Goal: Task Accomplishment & Management: Manage account settings

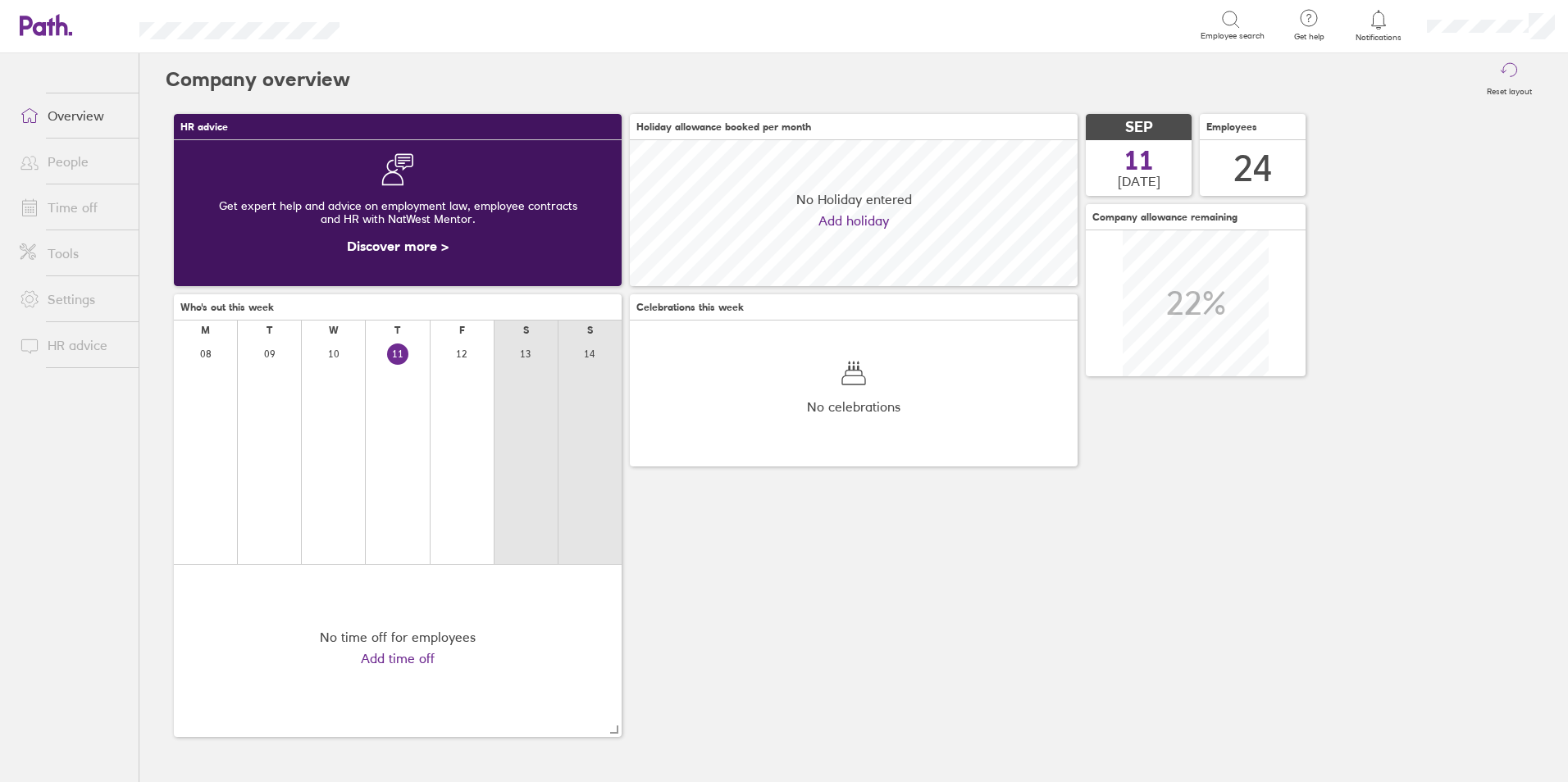
scroll to position [146, 447]
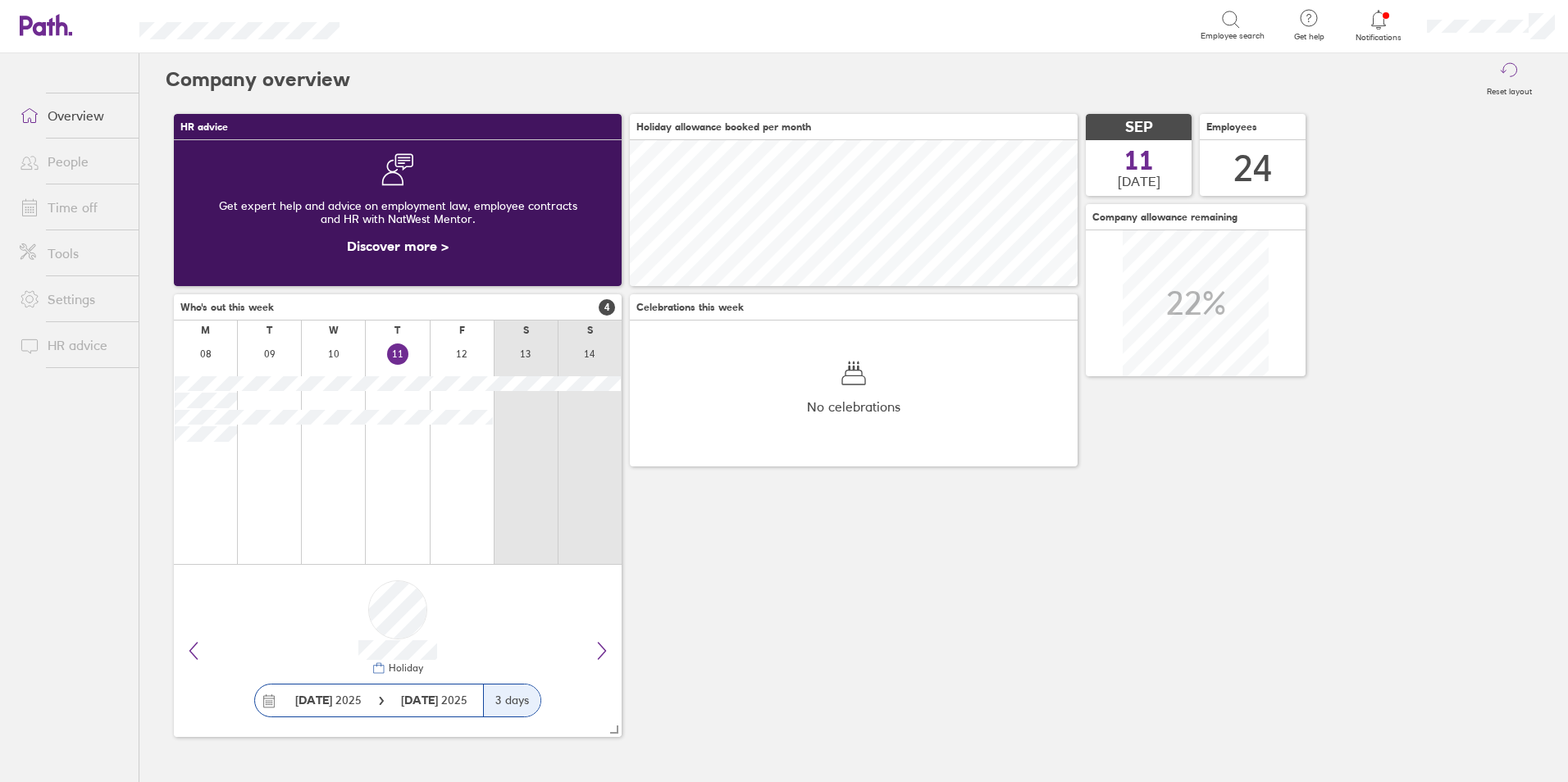
click at [80, 192] on link "Time off" at bounding box center [73, 207] width 132 height 33
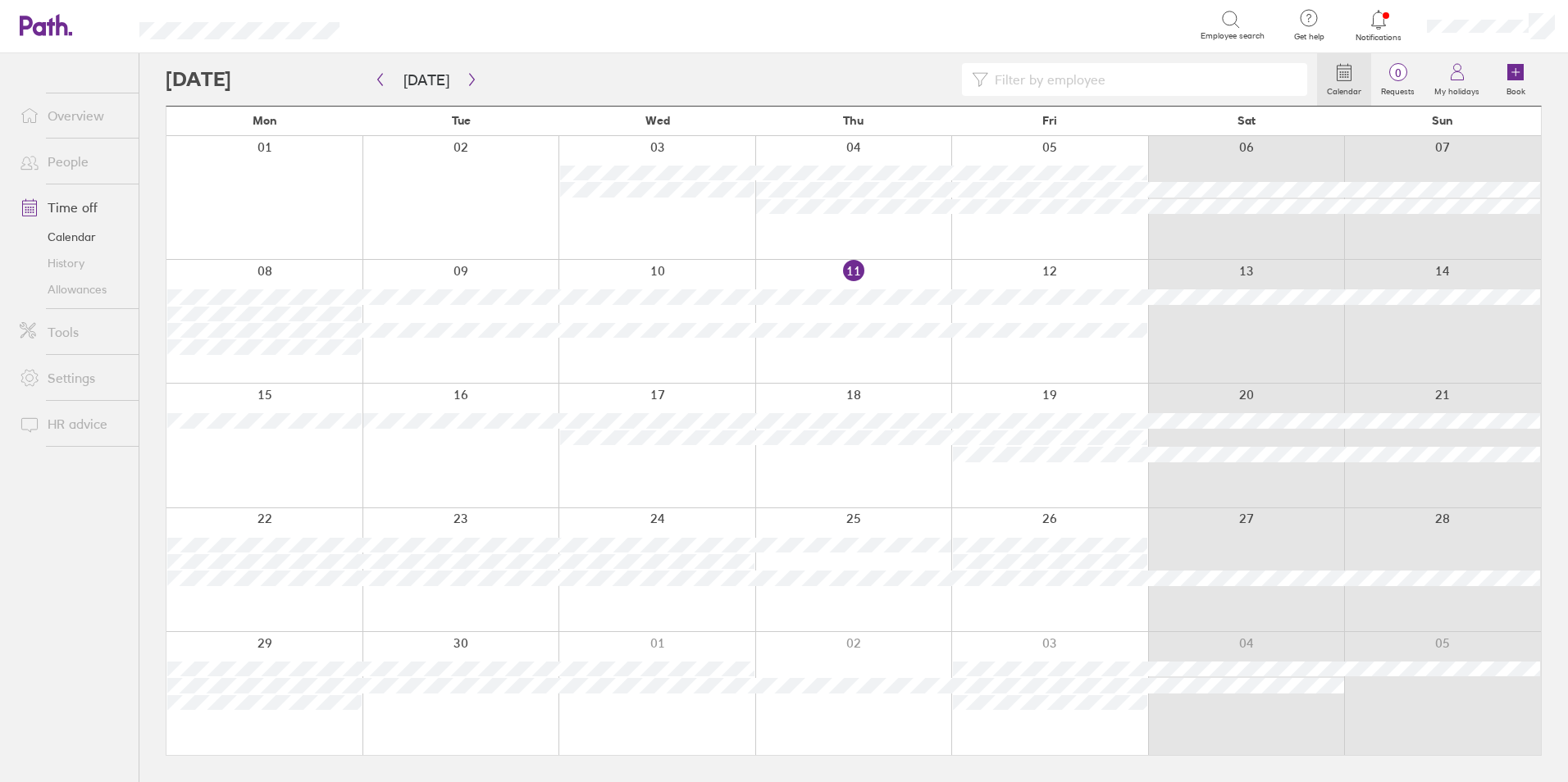
click at [875, 467] on div at bounding box center [853, 446] width 197 height 123
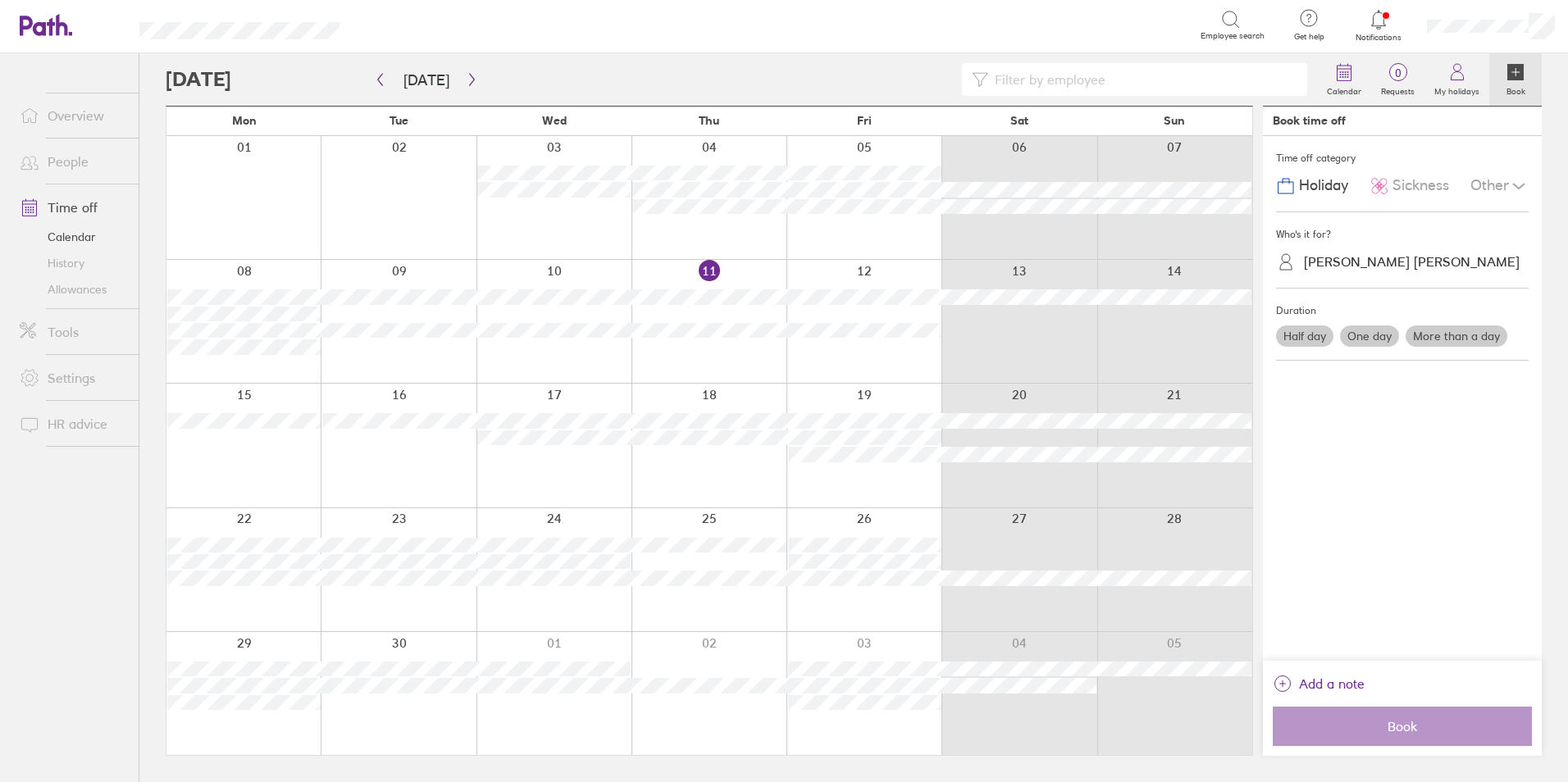
click at [1333, 253] on div "[PERSON_NAME] [PERSON_NAME]" at bounding box center [1412, 261] width 233 height 25
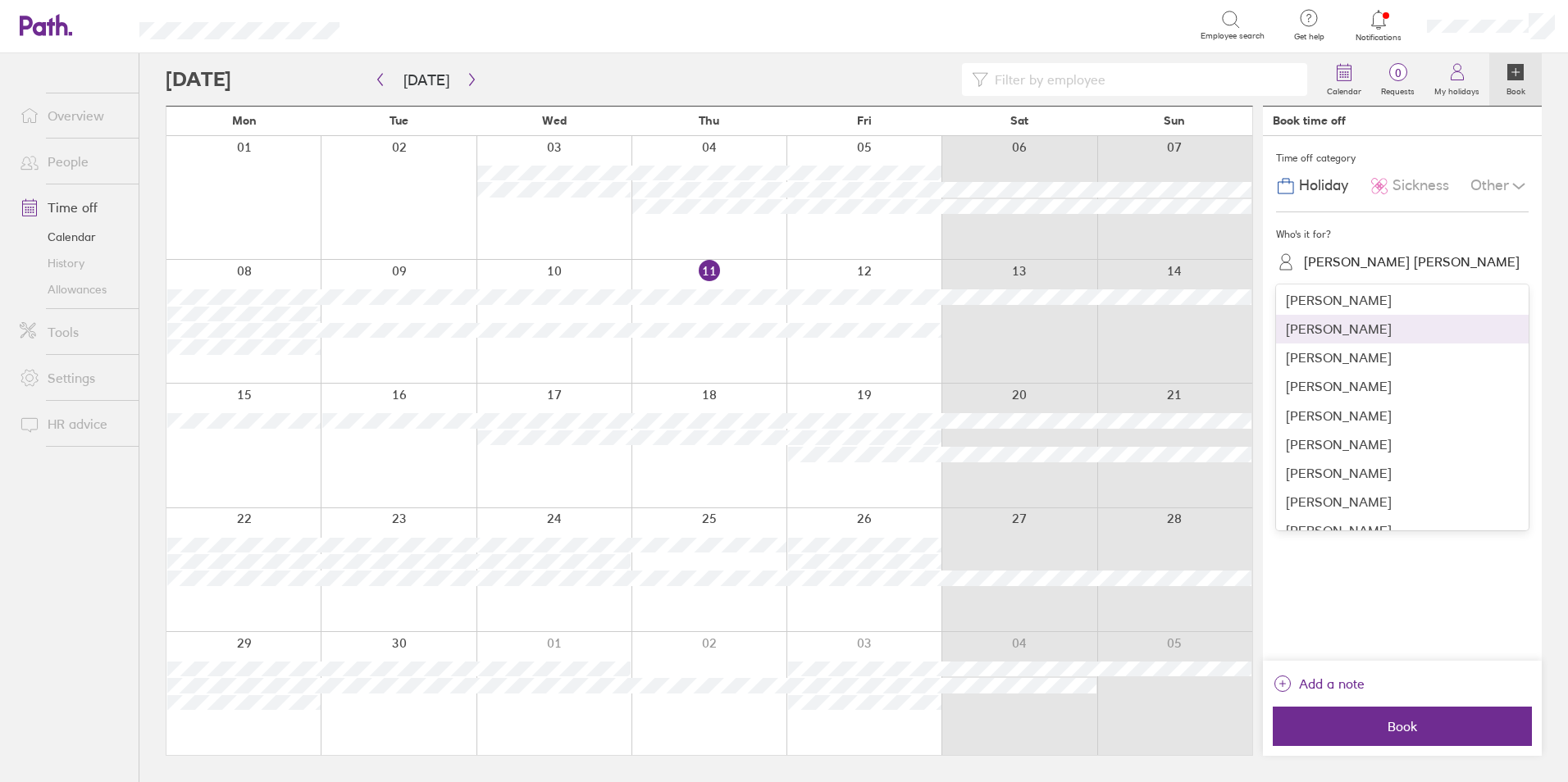
scroll to position [328, 0]
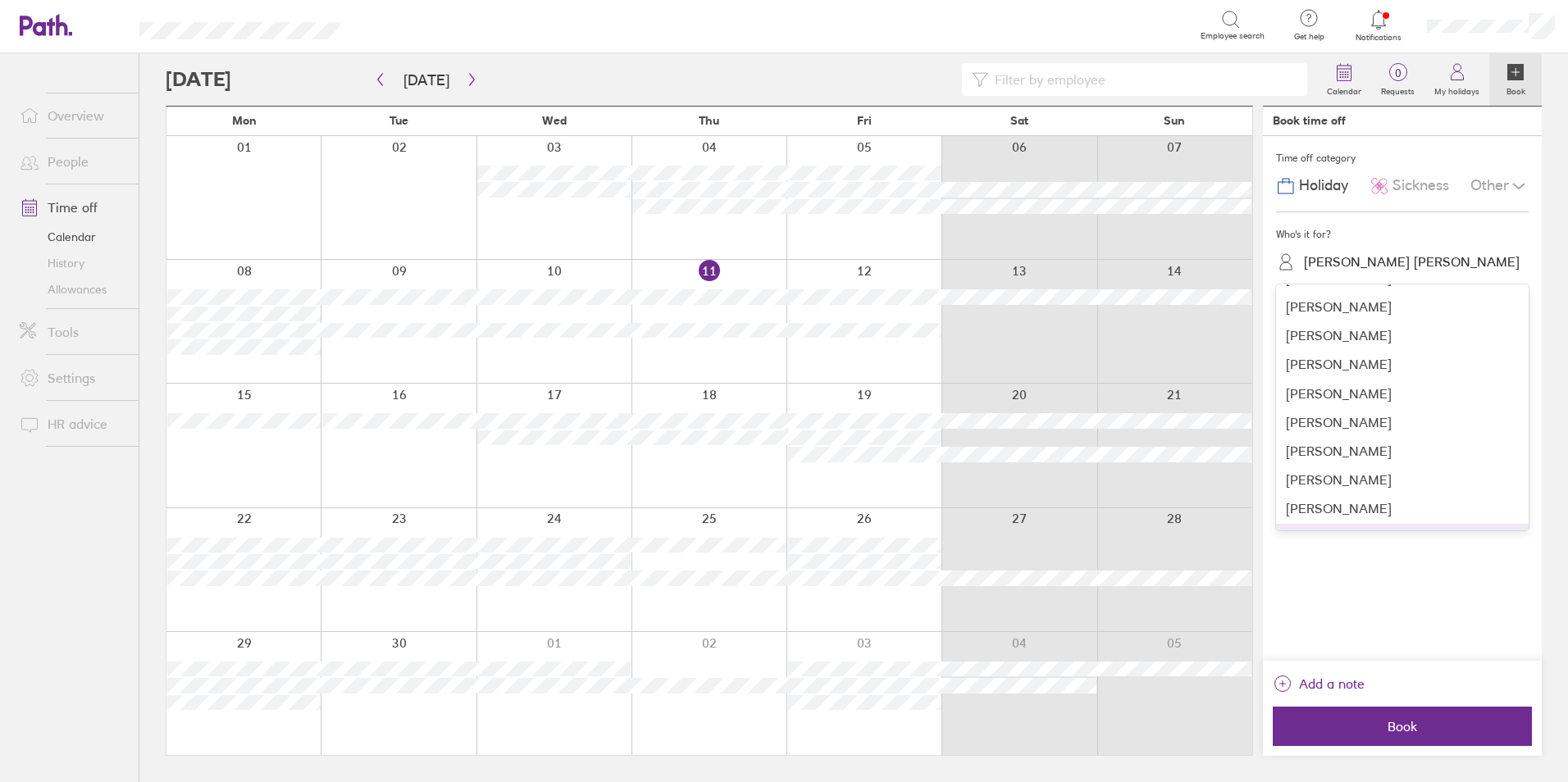
click at [1387, 524] on div "[PERSON_NAME]" at bounding box center [1402, 538] width 253 height 29
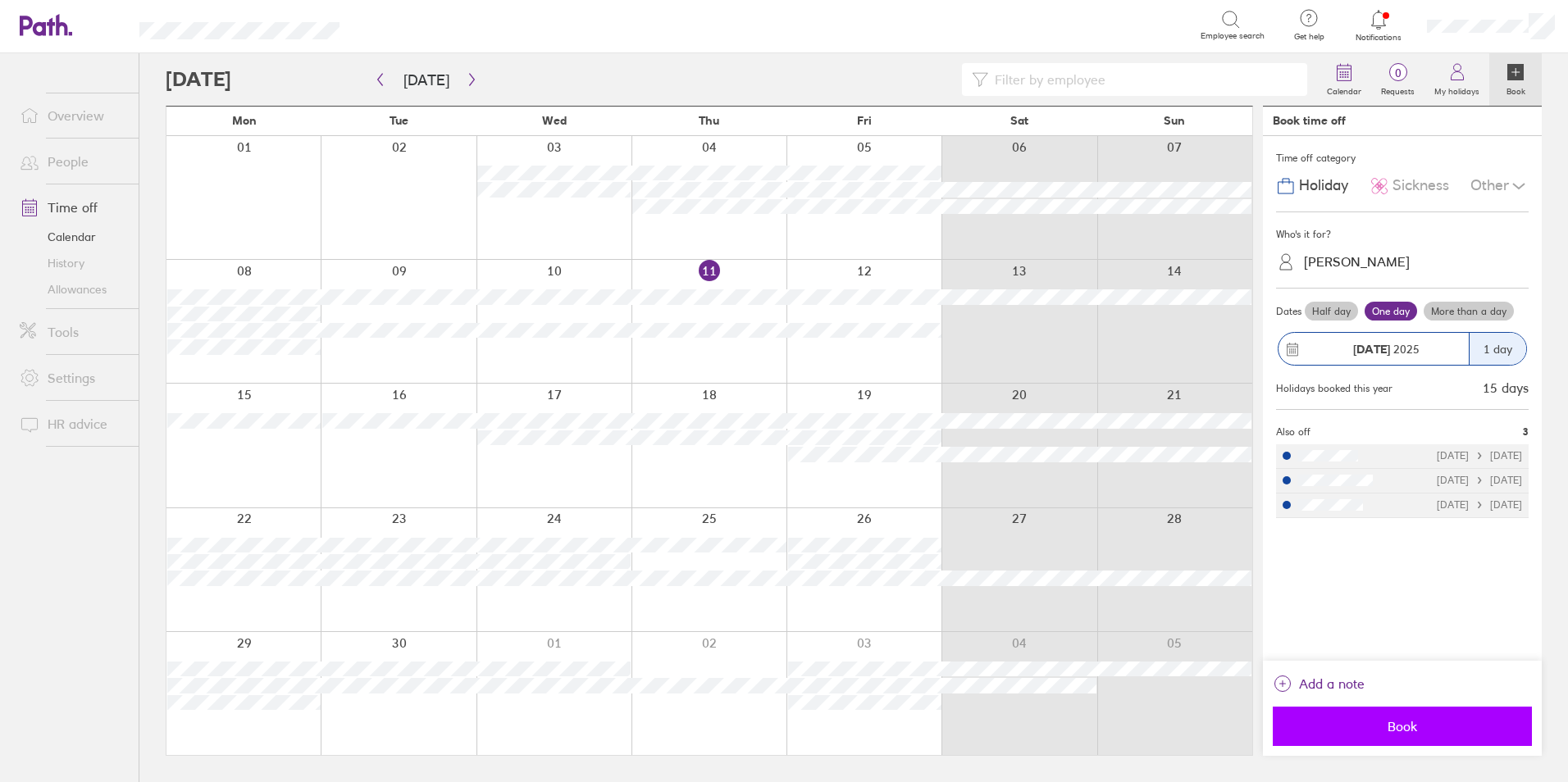
click at [1437, 733] on span "Book" at bounding box center [1402, 726] width 236 height 15
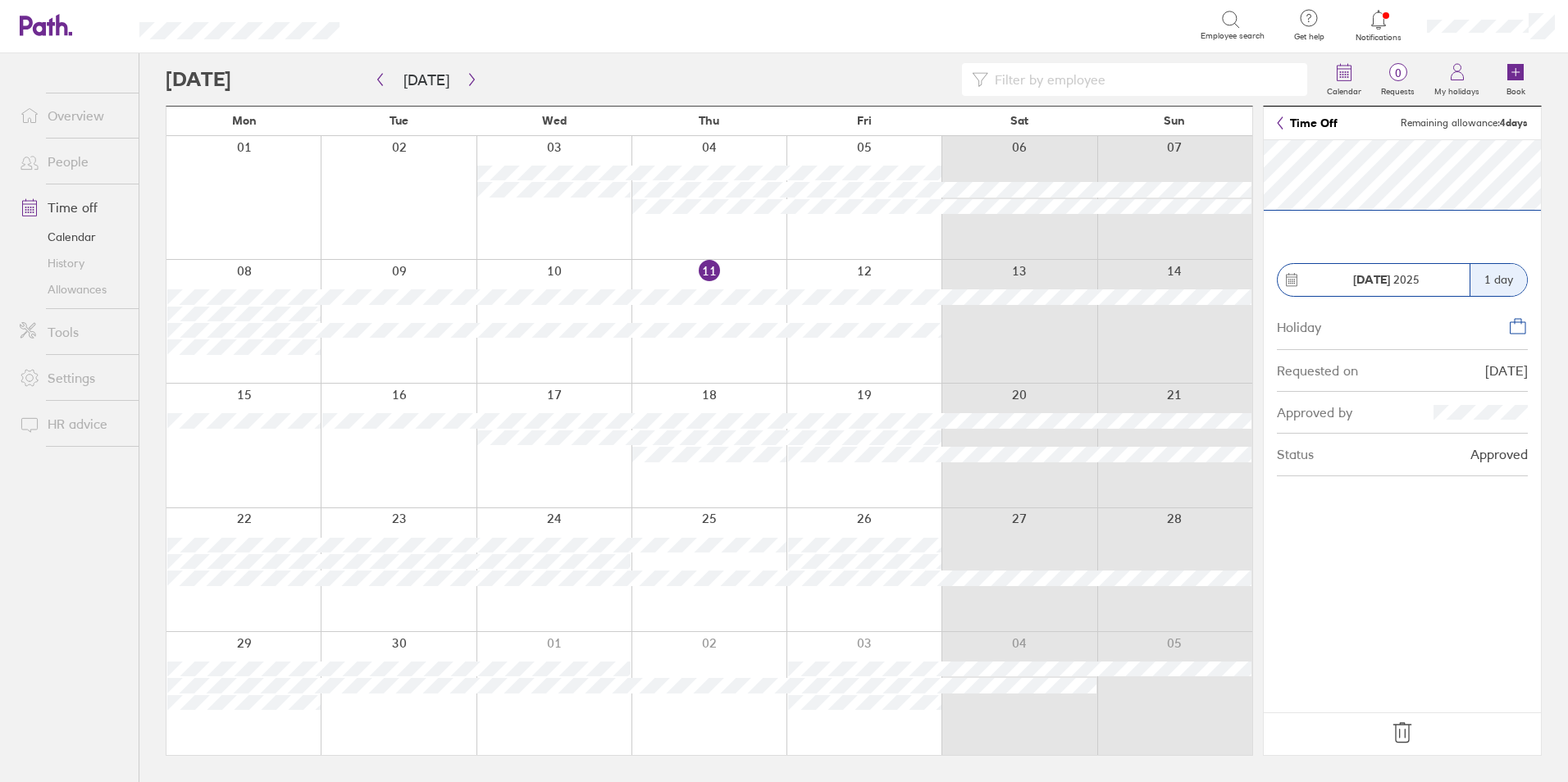
click at [1404, 734] on icon at bounding box center [1402, 733] width 26 height 26
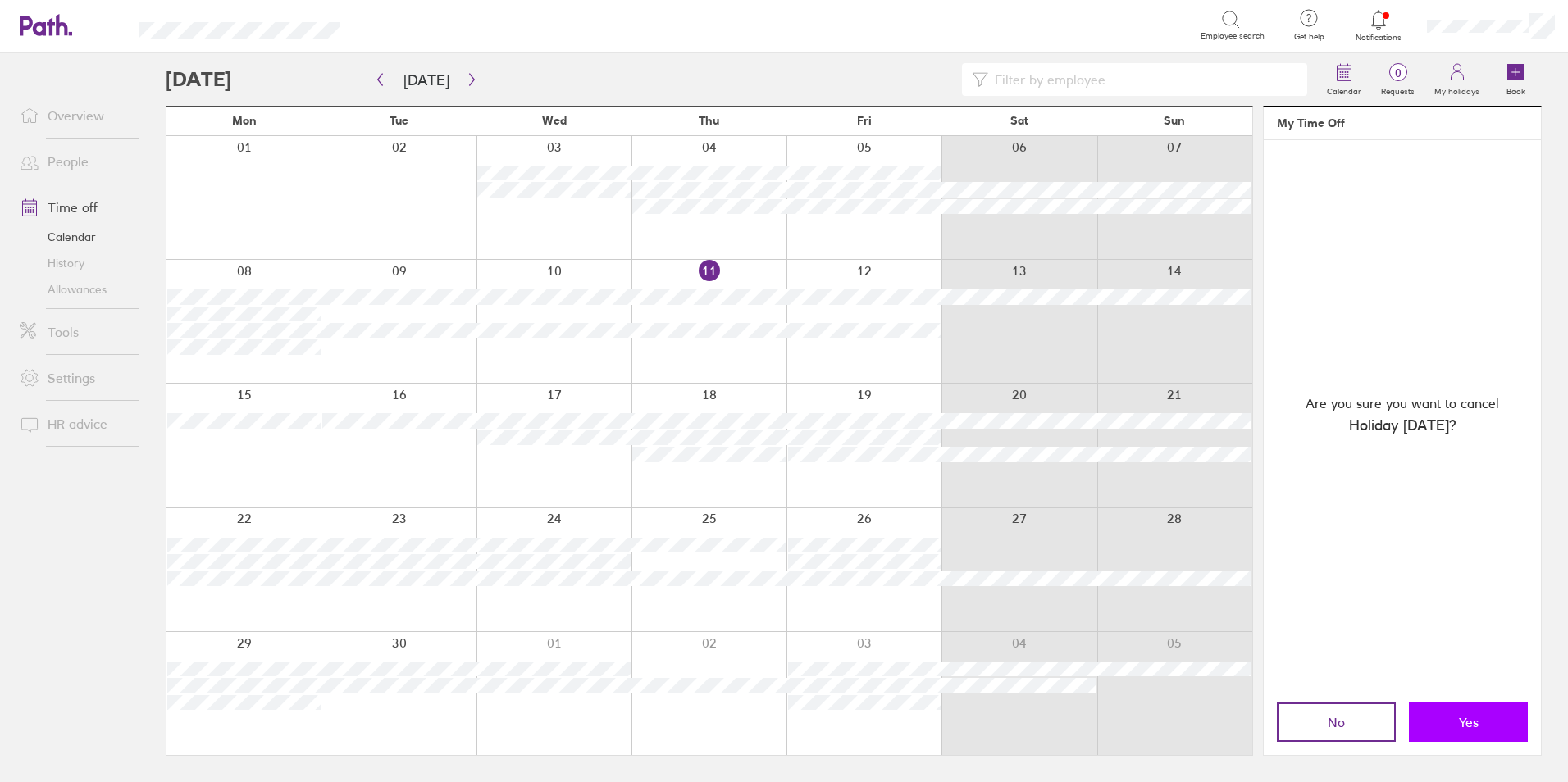
click at [1482, 721] on button "Yes" at bounding box center [1468, 722] width 119 height 39
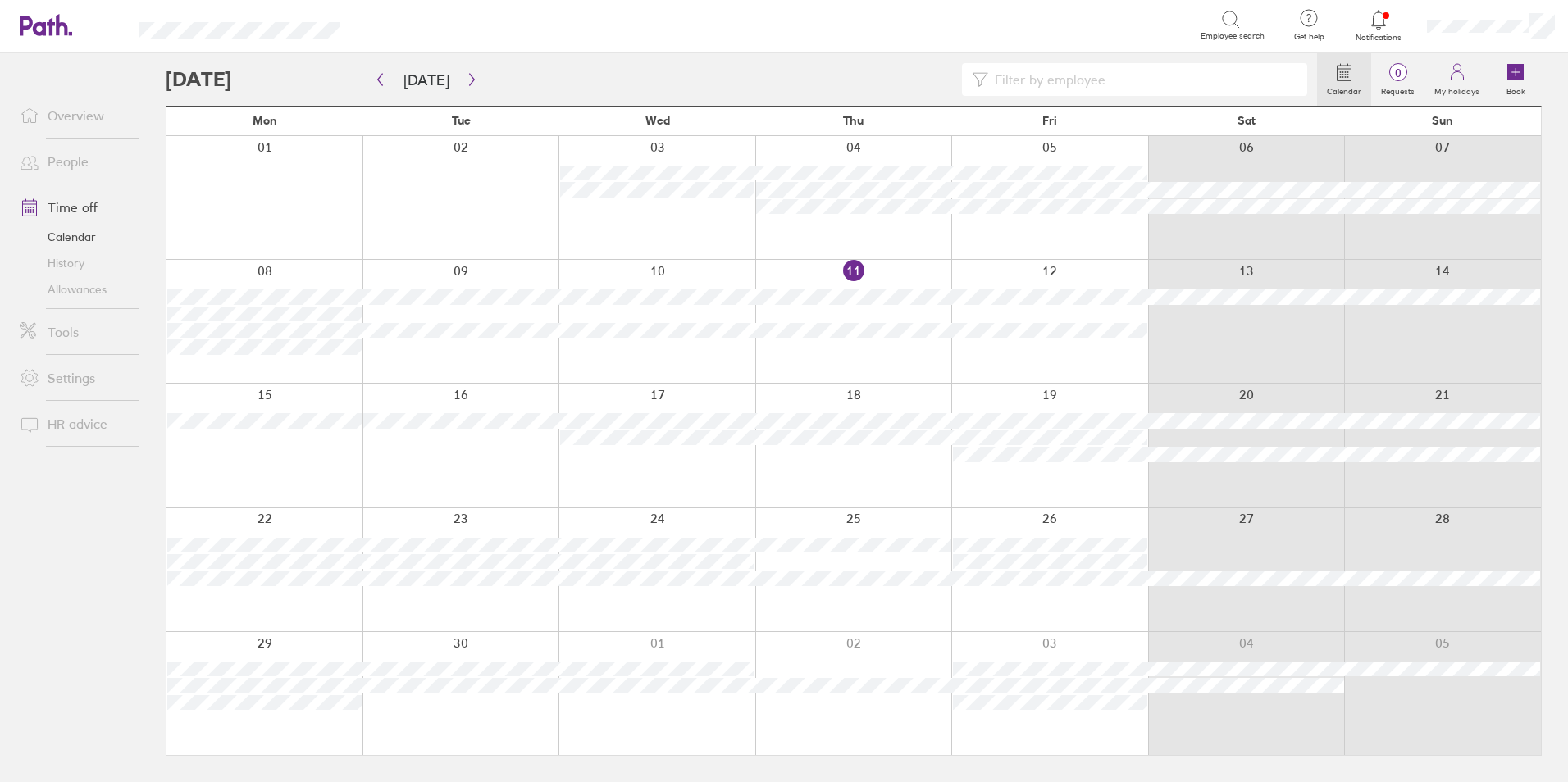
click at [870, 462] on div at bounding box center [853, 446] width 197 height 123
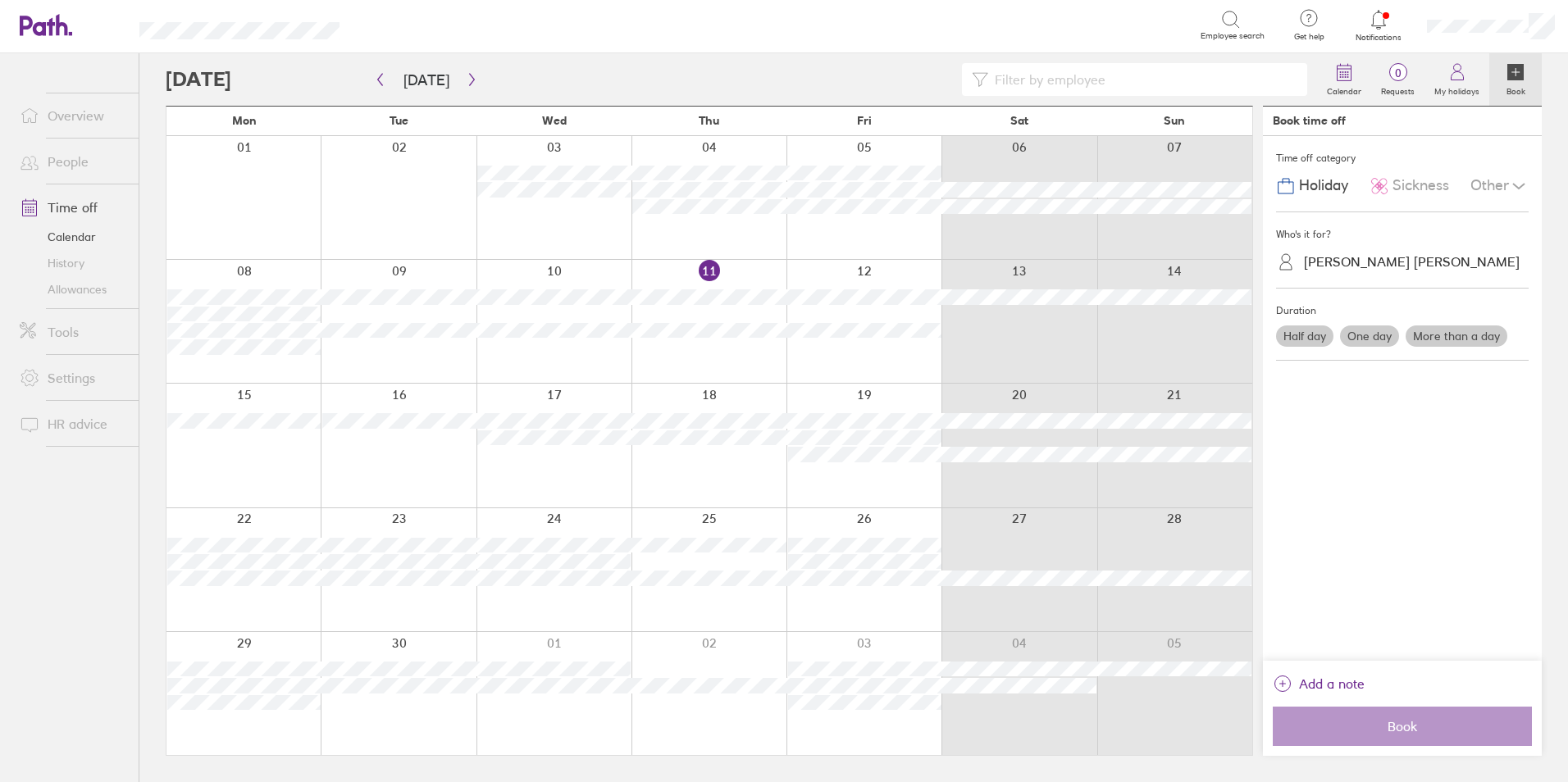
click at [1387, 295] on div "Duration Half day One day More than a day" at bounding box center [1402, 325] width 253 height 73
click at [1519, 182] on icon at bounding box center [1519, 185] width 20 height 20
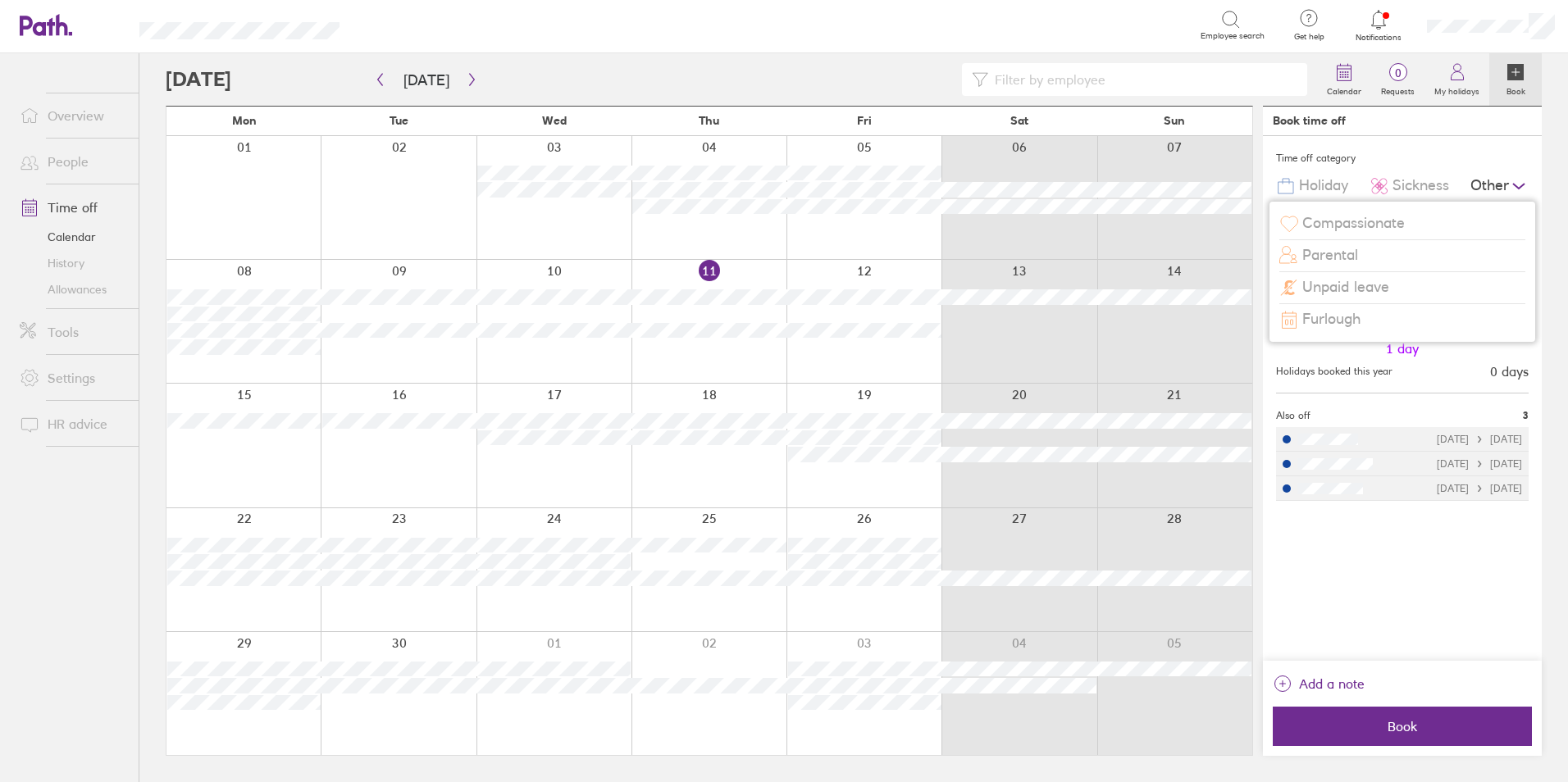
click at [1406, 279] on div "Unpaid leave" at bounding box center [1402, 287] width 246 height 31
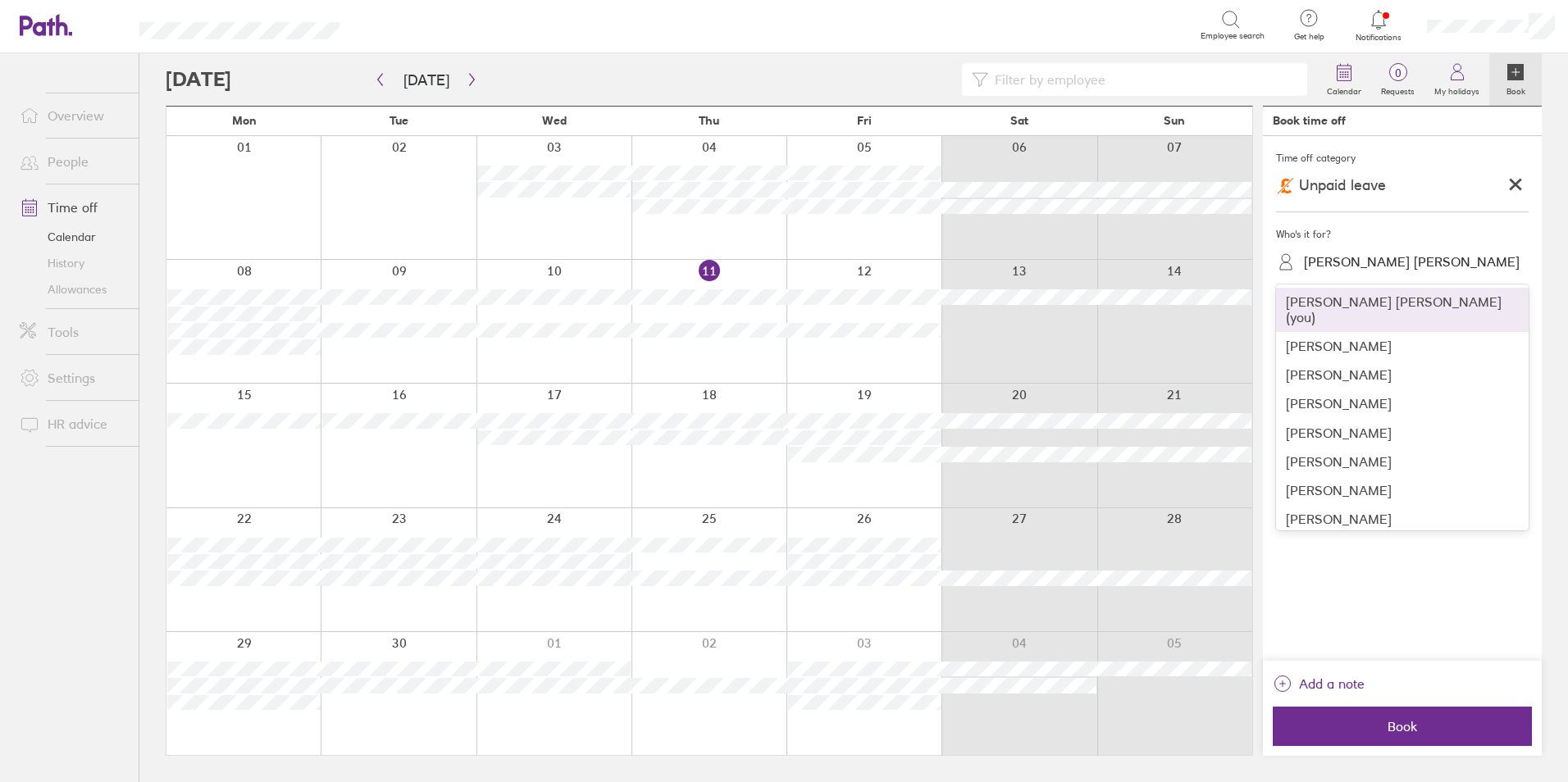
click at [1326, 264] on div "[PERSON_NAME] [PERSON_NAME]" at bounding box center [1411, 262] width 215 height 16
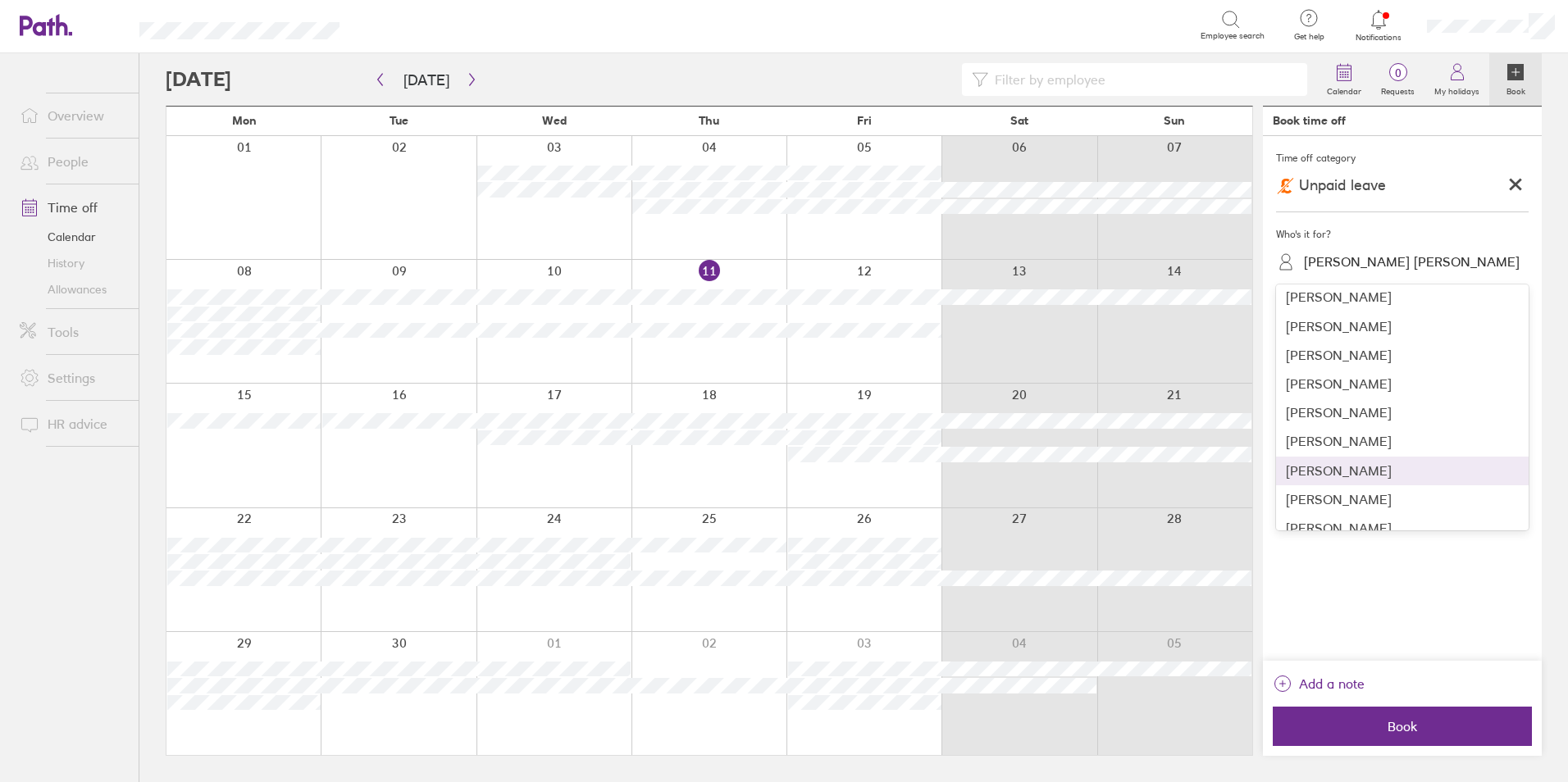
scroll to position [328, 0]
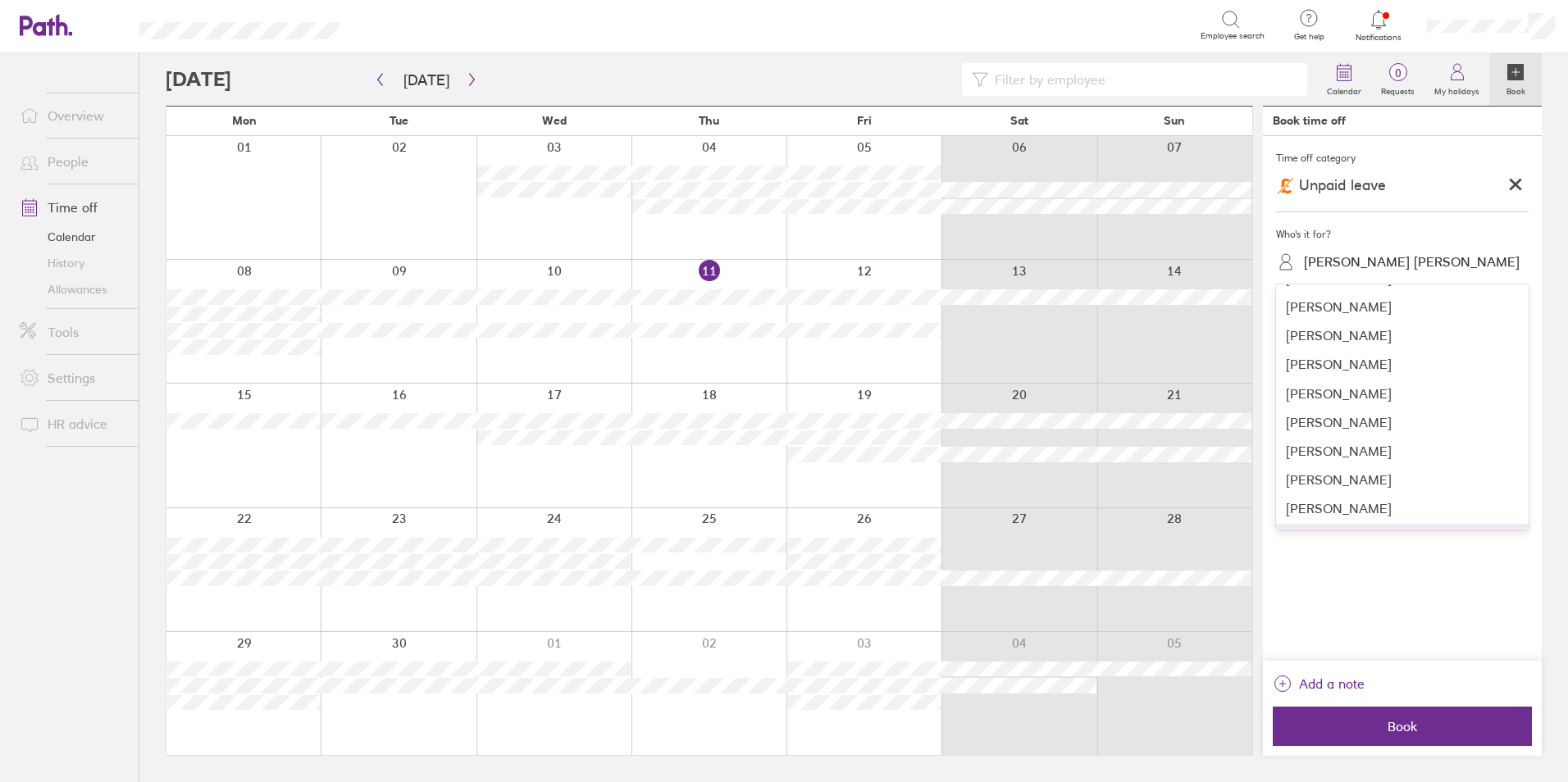
click at [1386, 524] on div "[PERSON_NAME]" at bounding box center [1402, 538] width 253 height 29
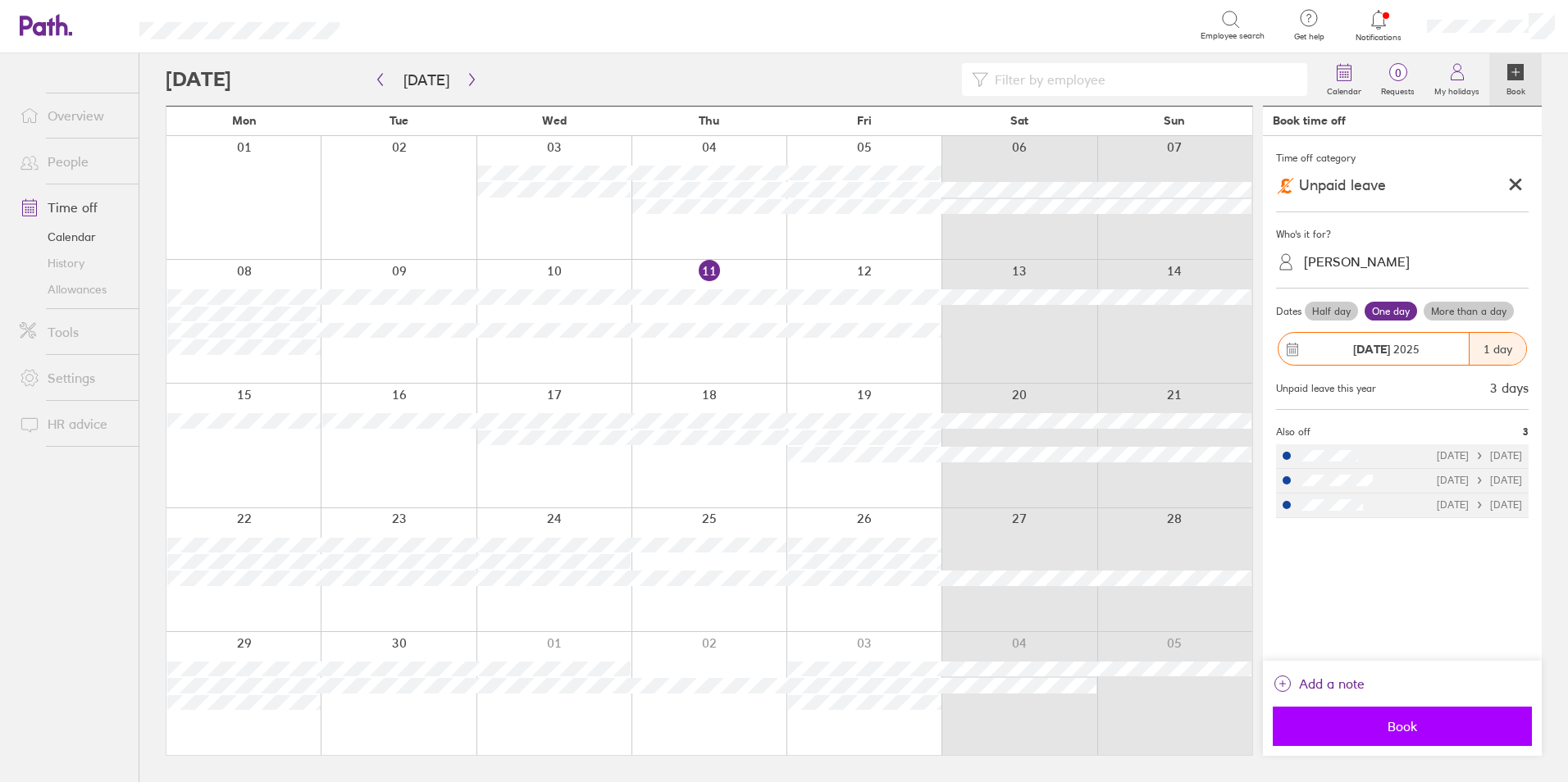
click at [1409, 722] on span "Book" at bounding box center [1402, 726] width 236 height 15
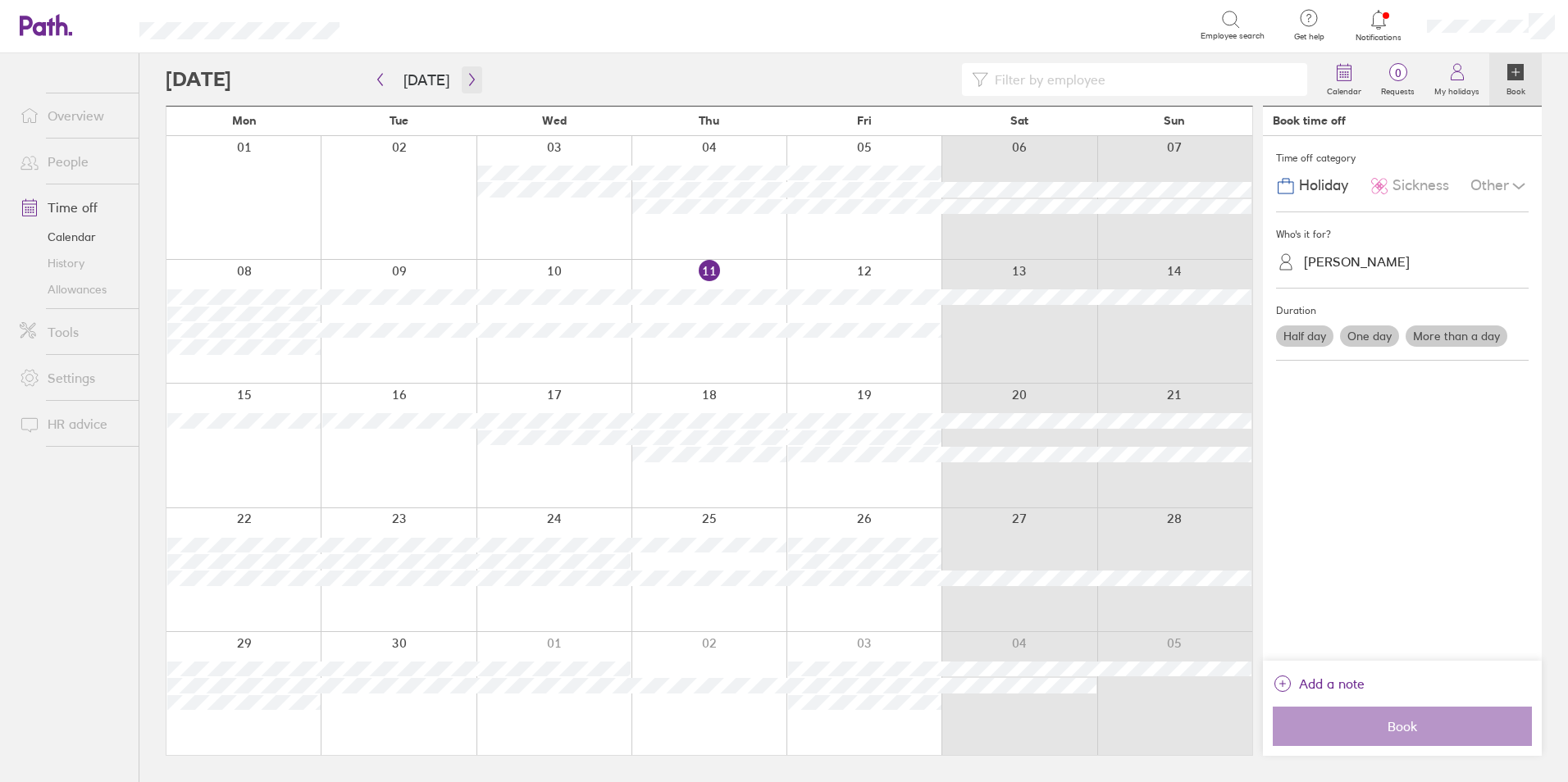
click at [473, 78] on icon "button" at bounding box center [472, 79] width 12 height 13
